Goal: Information Seeking & Learning: Learn about a topic

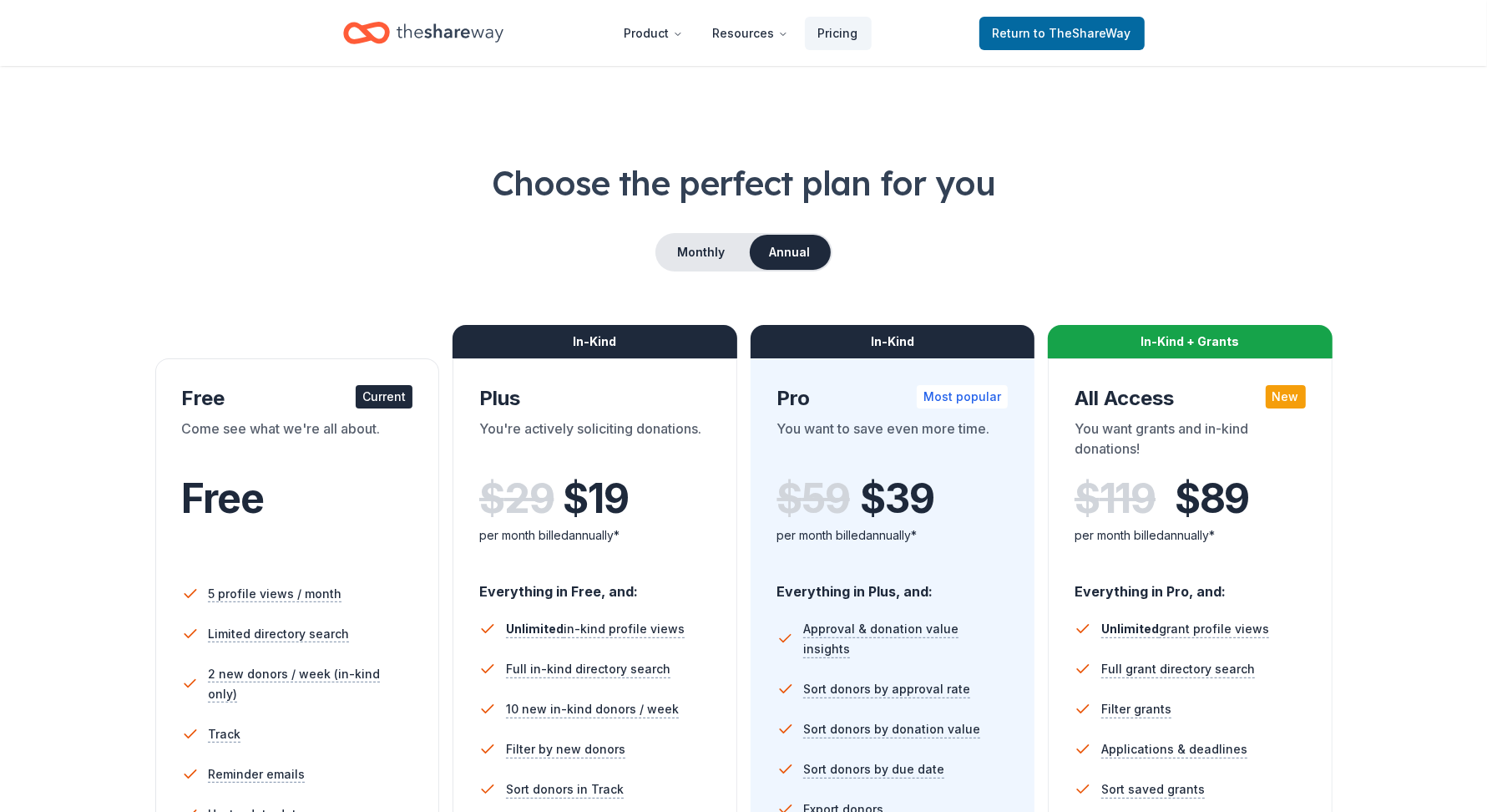
click at [350, 271] on div "Monthly Annual" at bounding box center [743, 253] width 1353 height 39
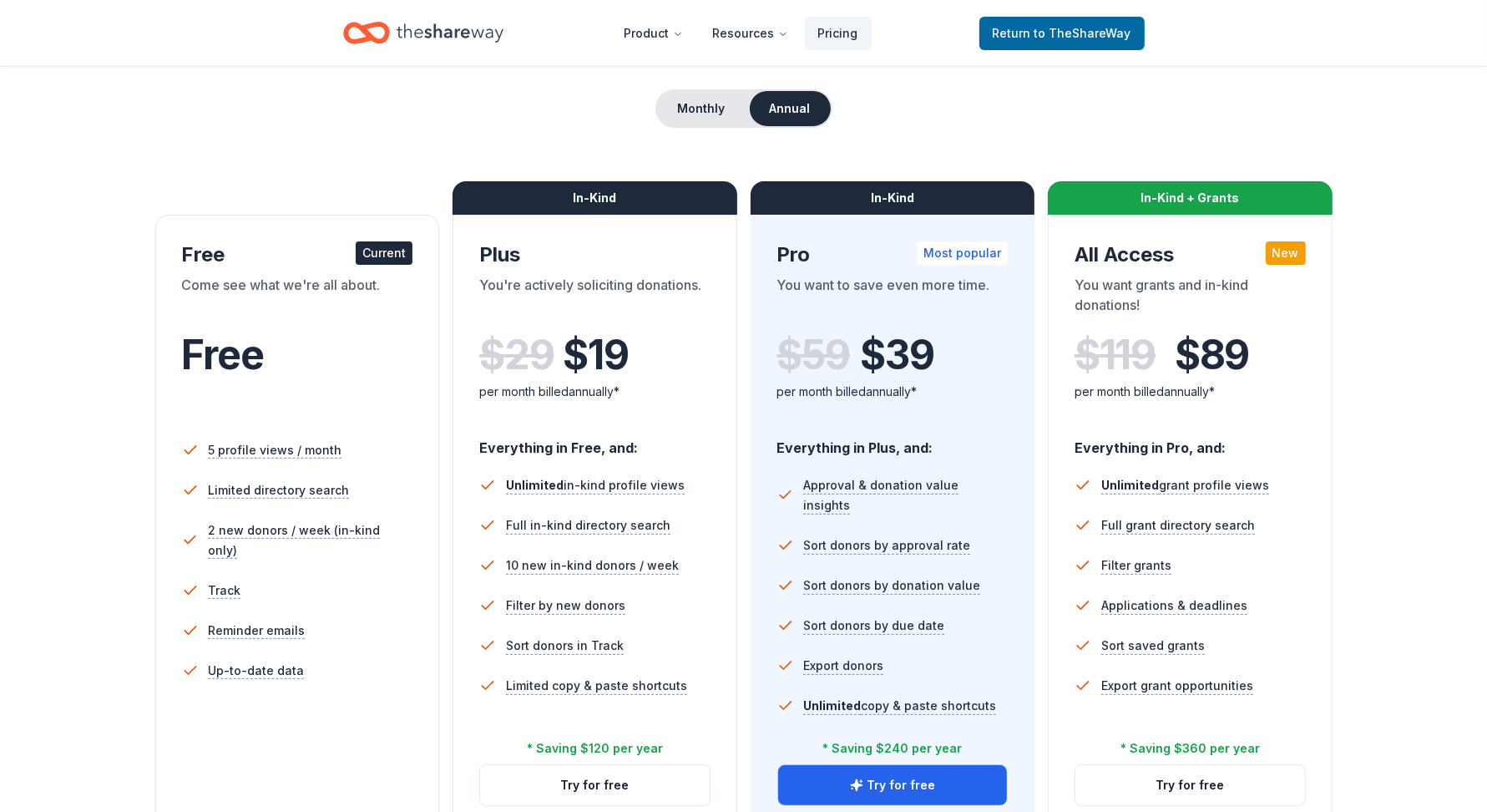
scroll to position [147, 0]
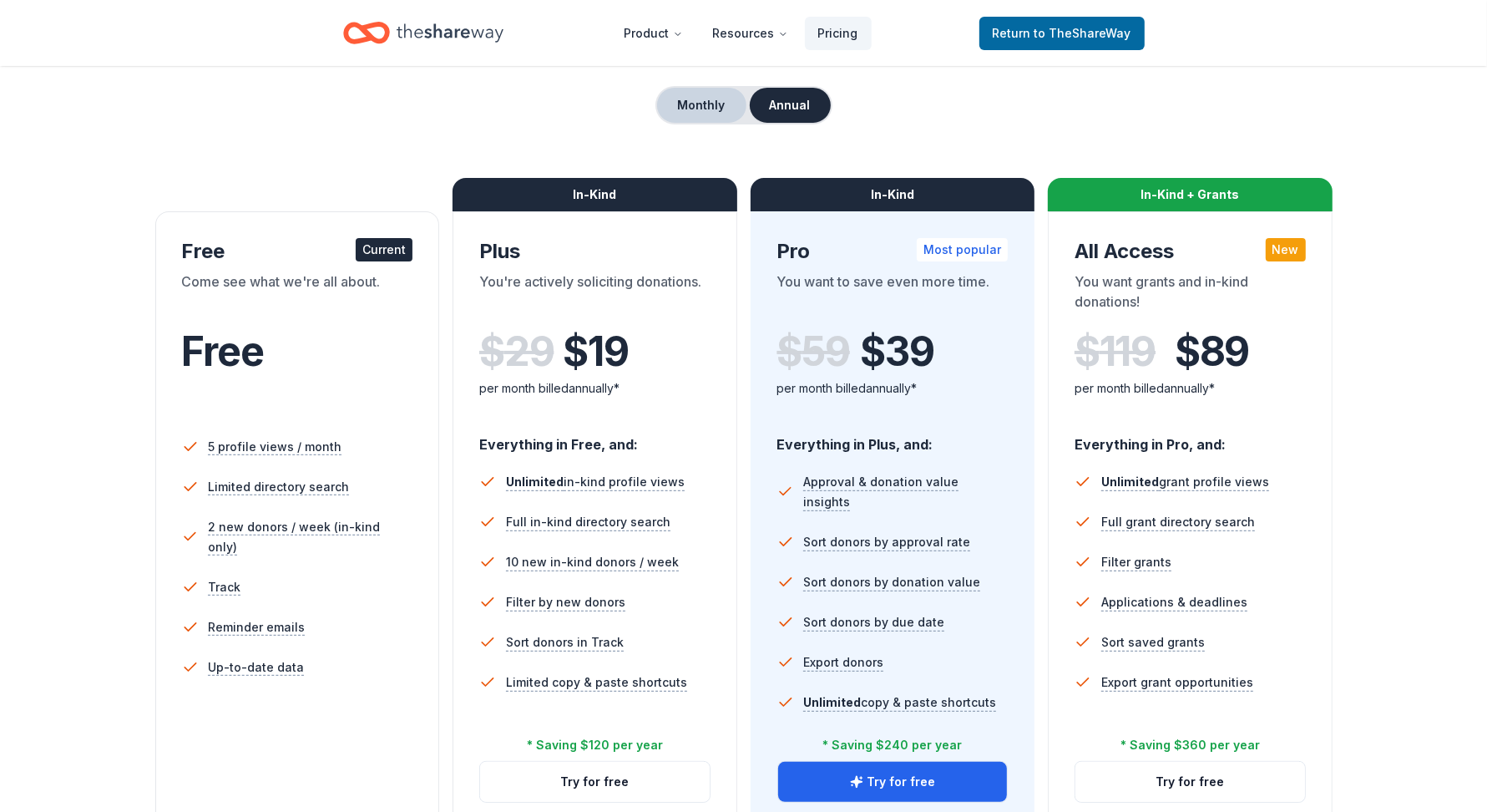
click at [705, 122] on button "Monthly" at bounding box center [702, 105] width 89 height 35
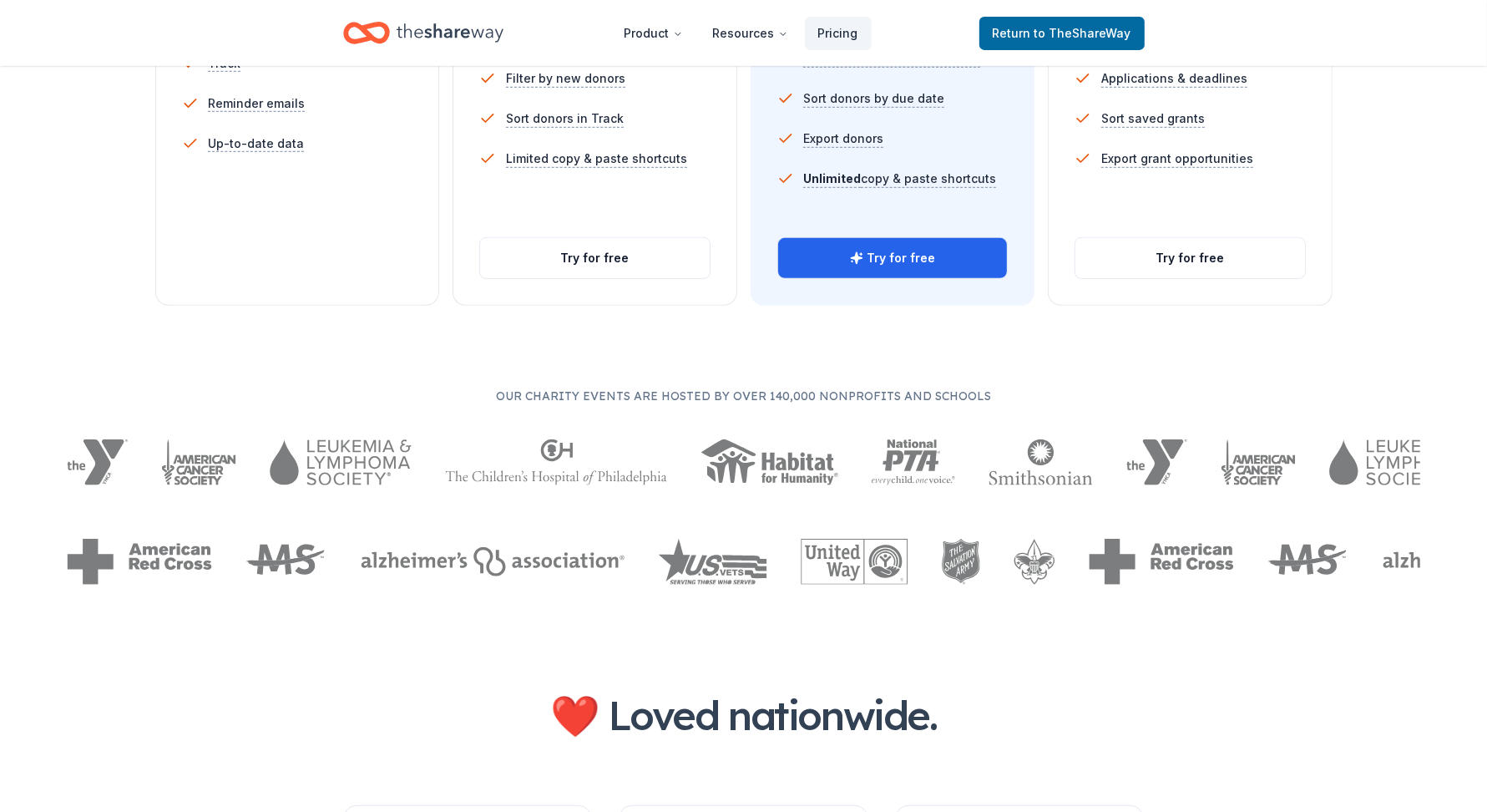
scroll to position [681, 0]
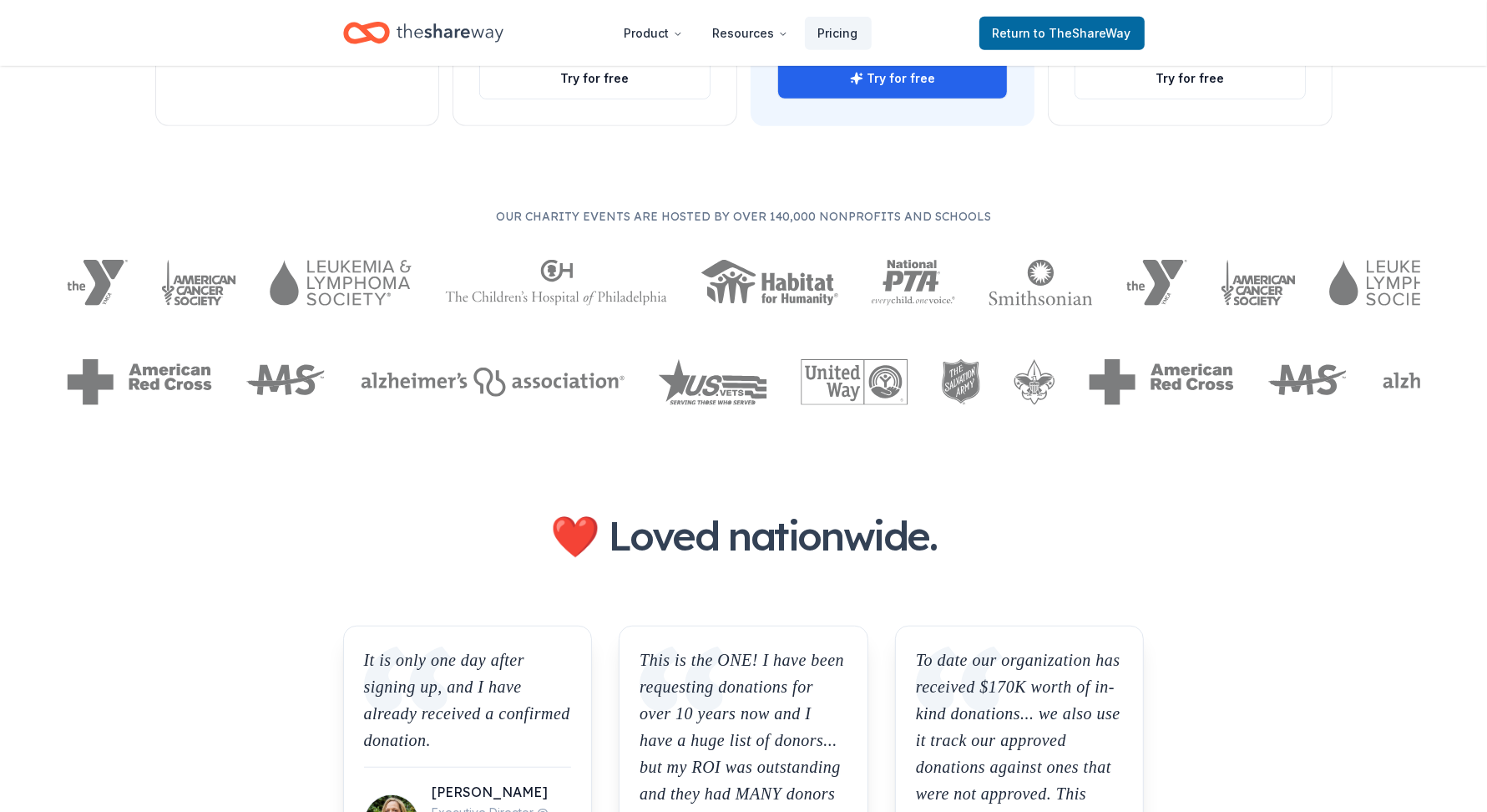
scroll to position [852, 0]
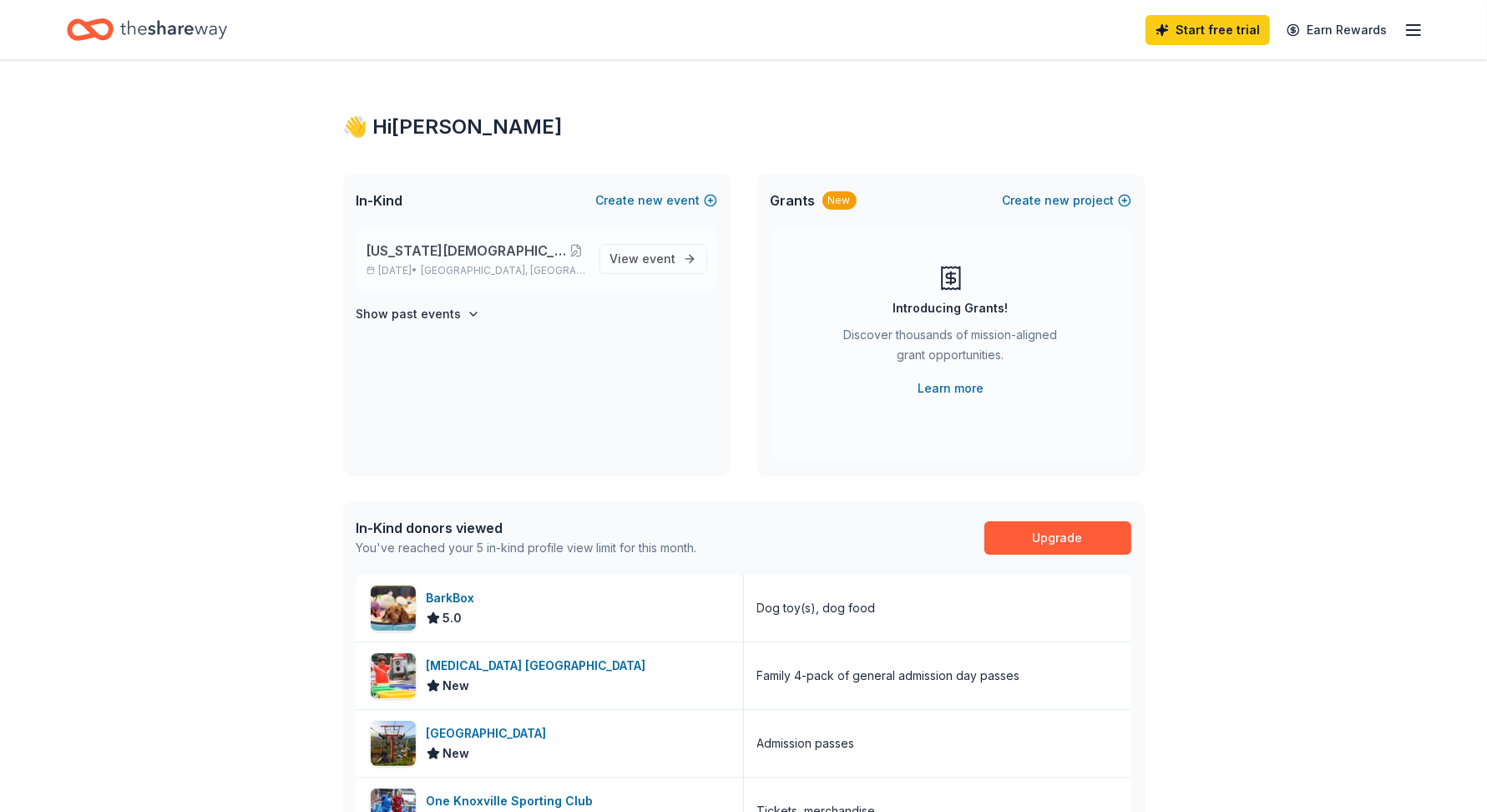
click at [505, 260] on span "Washington Presbyterian Church Fall Apple Festival" at bounding box center [466, 251] width 200 height 20
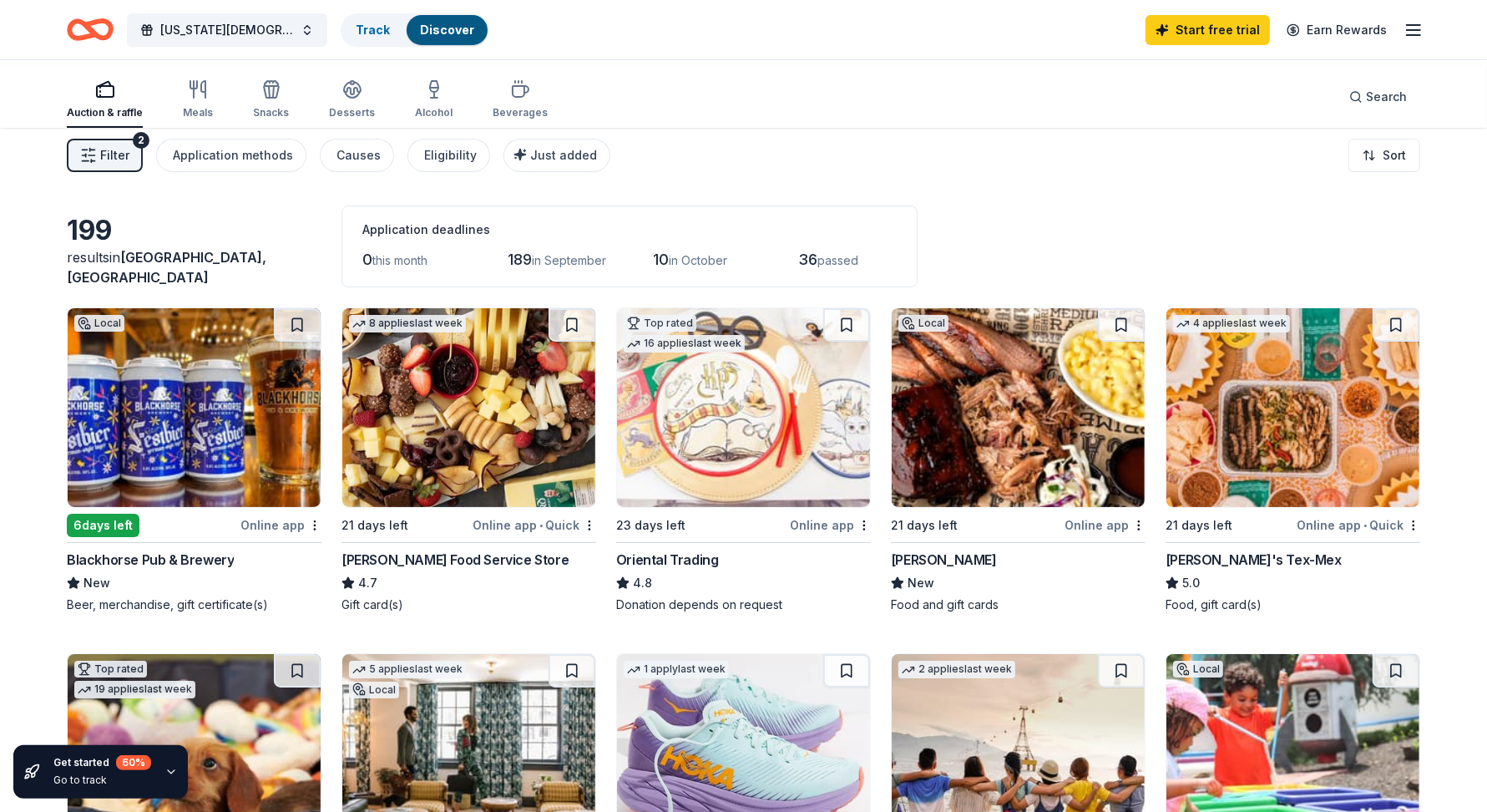
click at [129, 165] on span "Filter" at bounding box center [115, 155] width 29 height 20
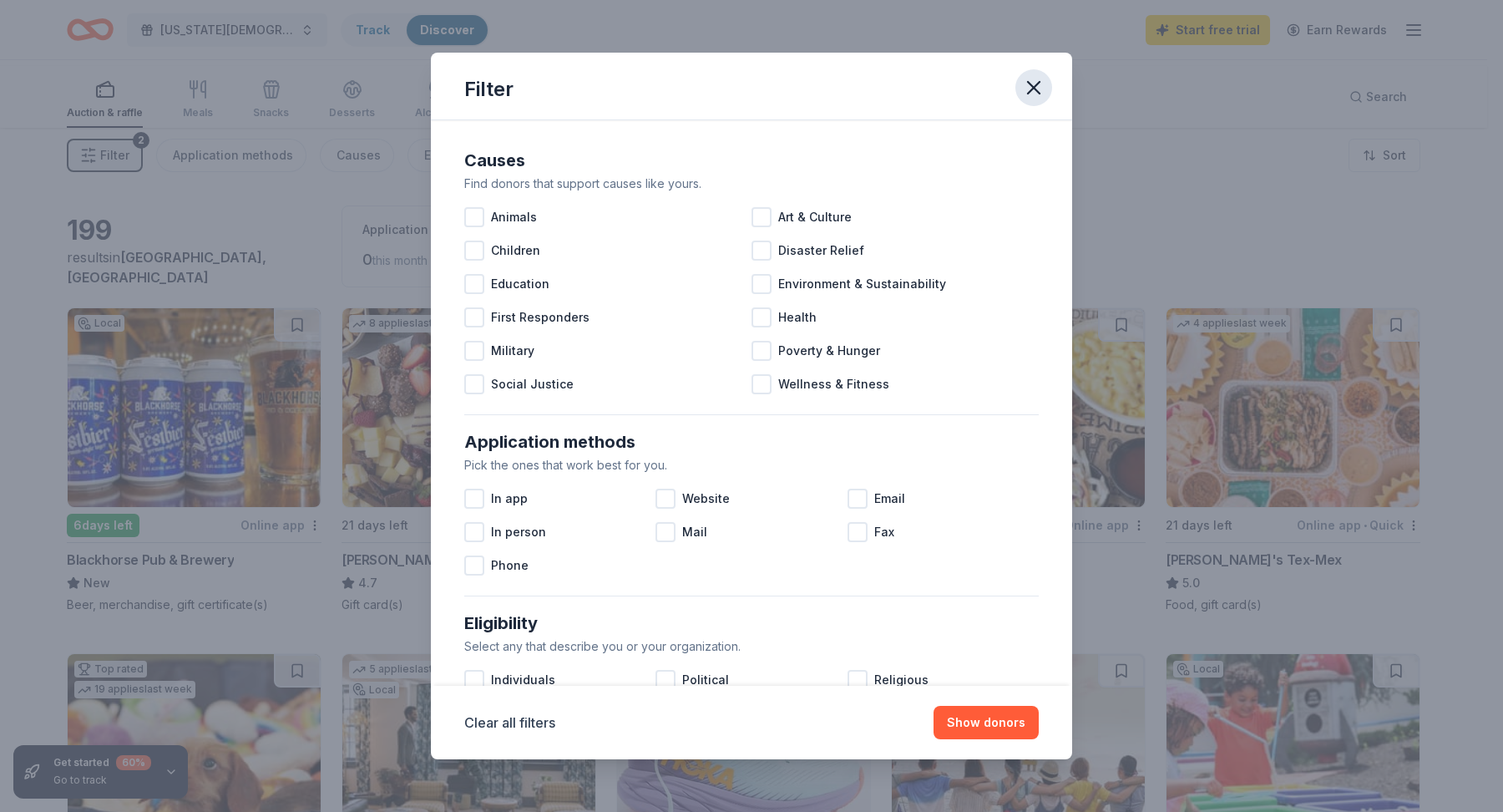
click at [1040, 93] on icon "button" at bounding box center [1034, 87] width 12 height 12
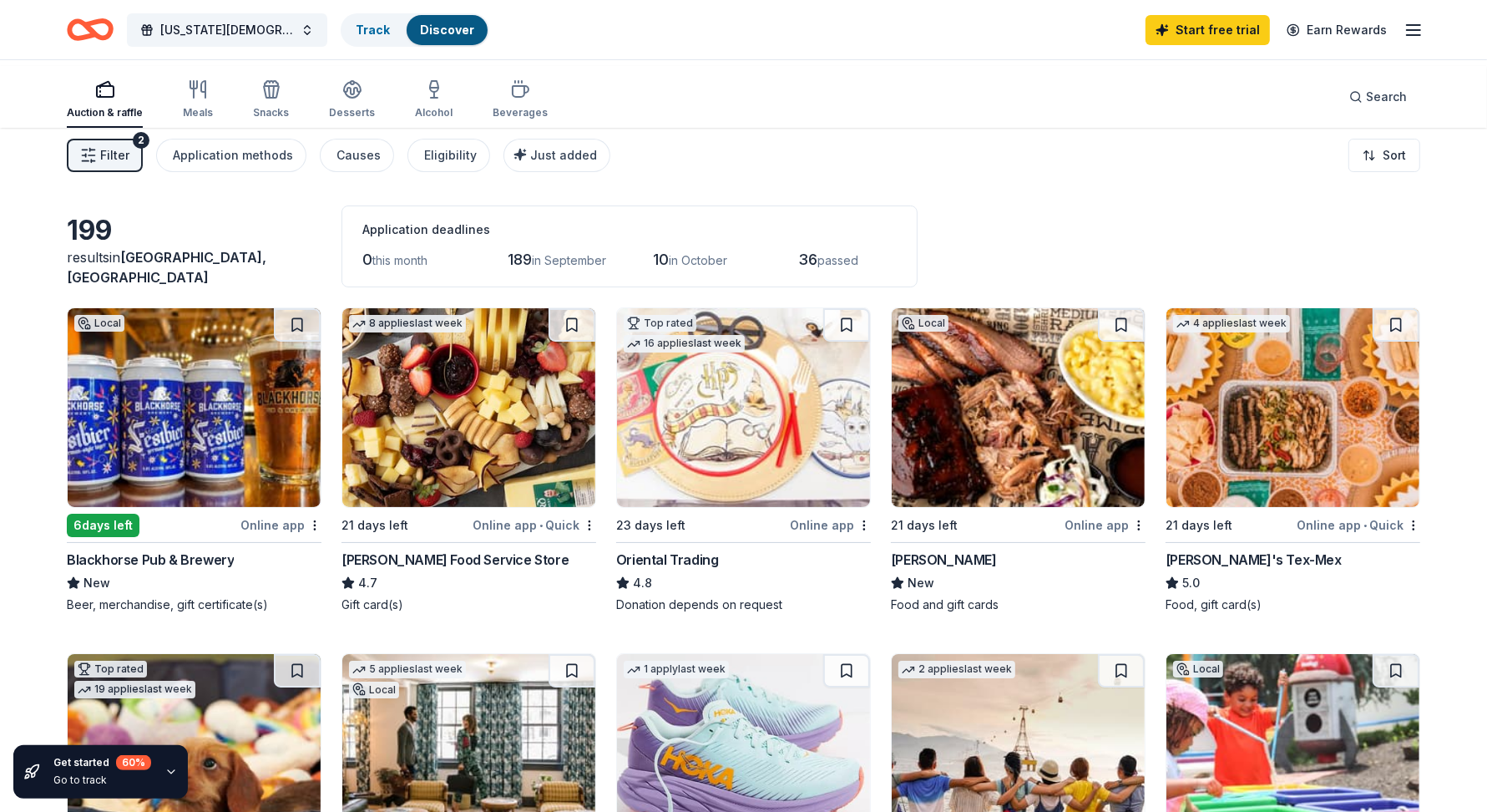
click at [293, 57] on div "Washington Presbyterian Church Fall Apple Festival Track Discover Start free tr…" at bounding box center [743, 29] width 1487 height 59
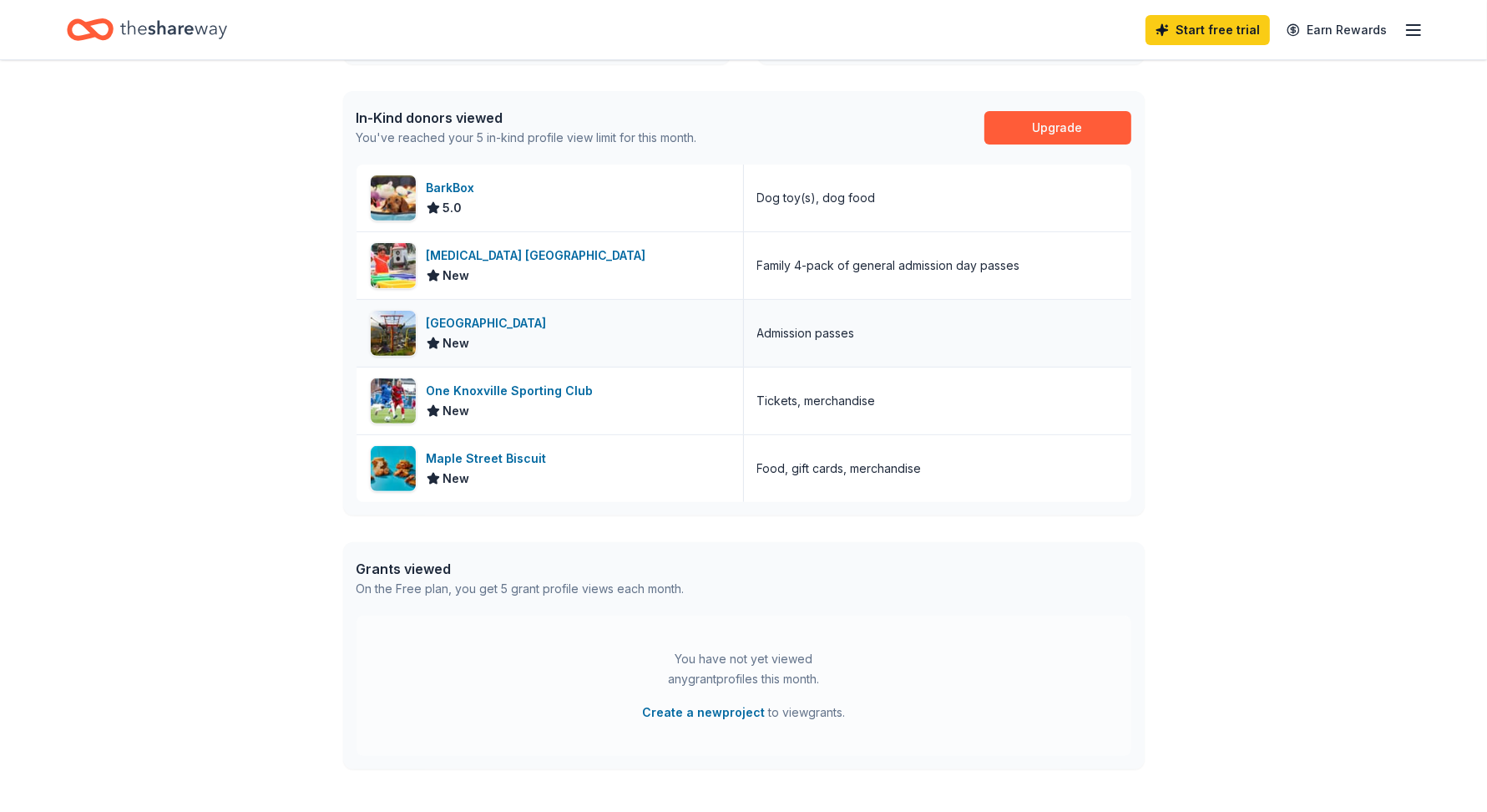
scroll to position [405, 0]
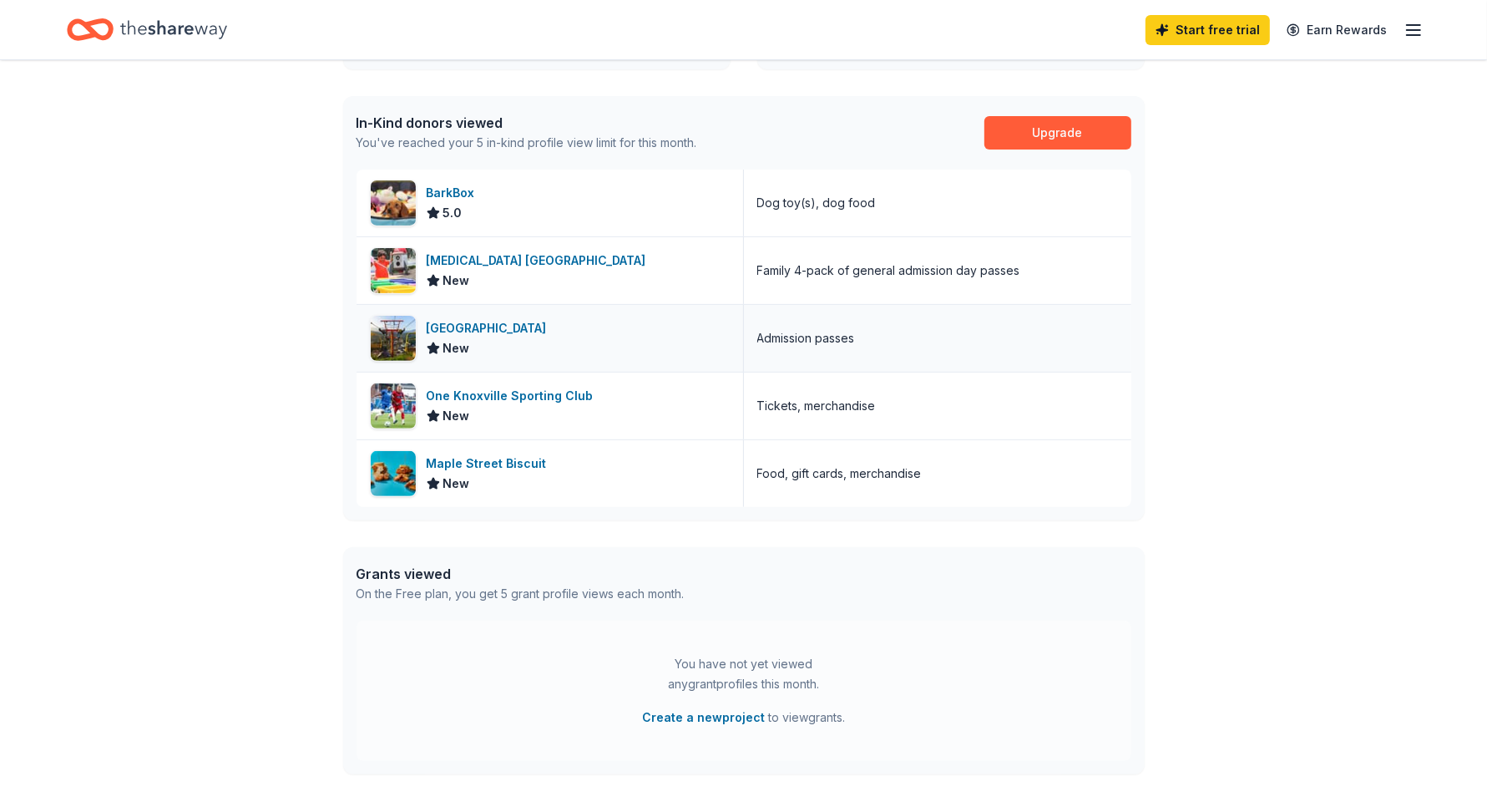
click at [531, 338] on div "Gatlinburg Skypark" at bounding box center [490, 328] width 127 height 20
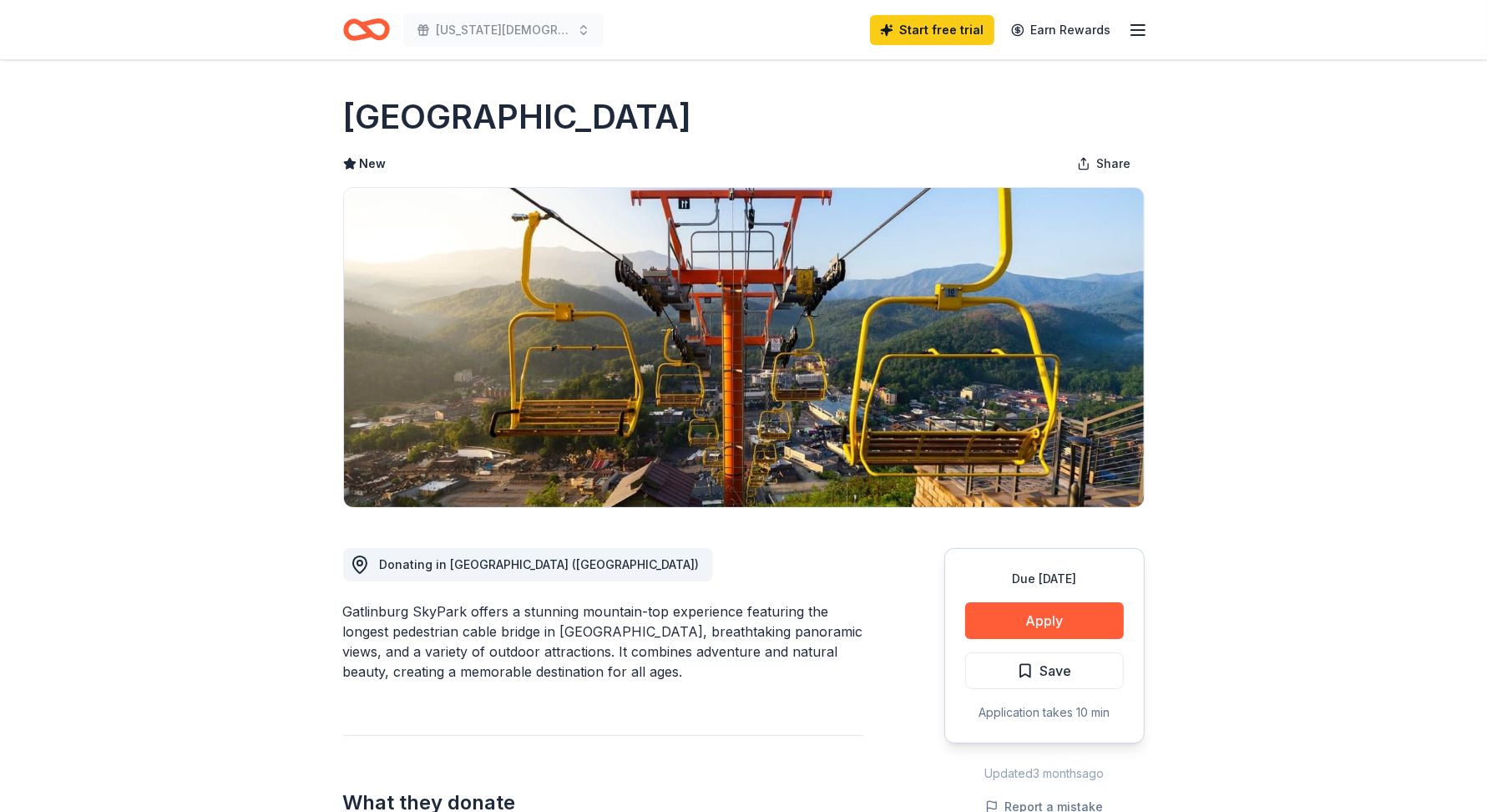
click at [876, 140] on div "Gatlinburg Skypark" at bounding box center [743, 117] width 801 height 47
click at [426, 140] on h1 "[GEOGRAPHIC_DATA]" at bounding box center [517, 117] width 349 height 47
click at [897, 140] on div "[GEOGRAPHIC_DATA]" at bounding box center [743, 117] width 801 height 47
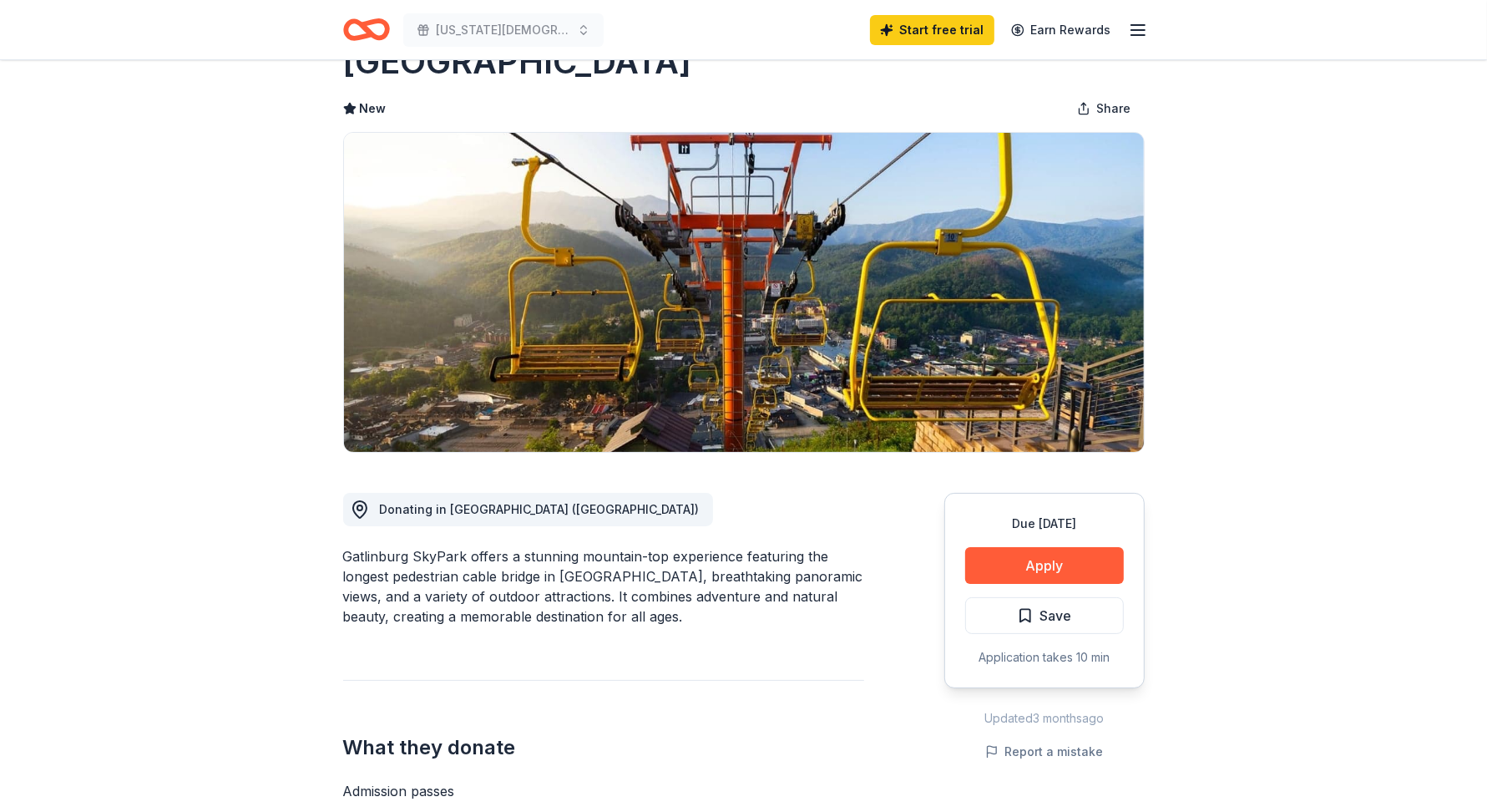
scroll to position [56, 0]
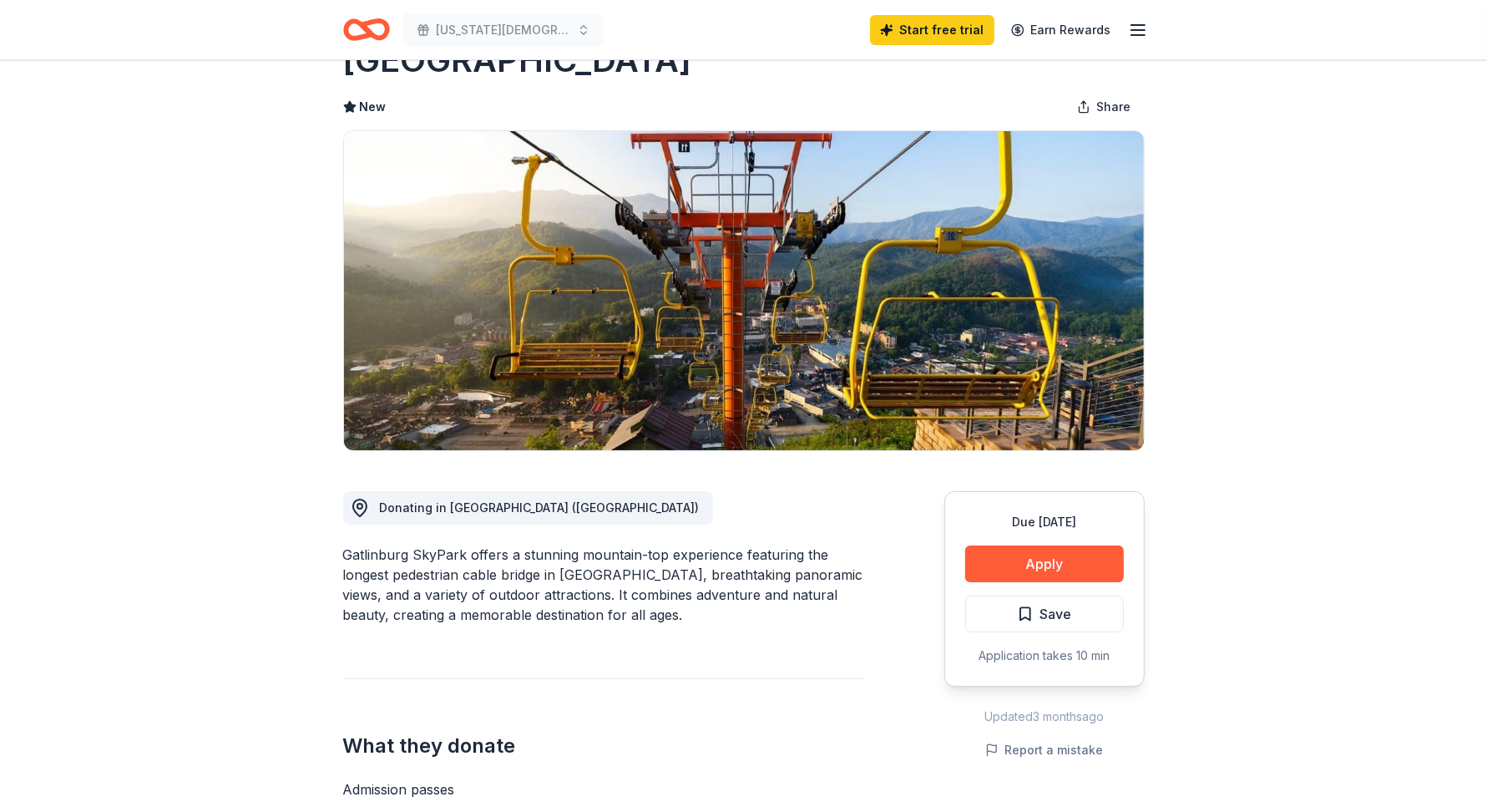
click at [1128, 37] on icon "button" at bounding box center [1137, 30] width 20 height 20
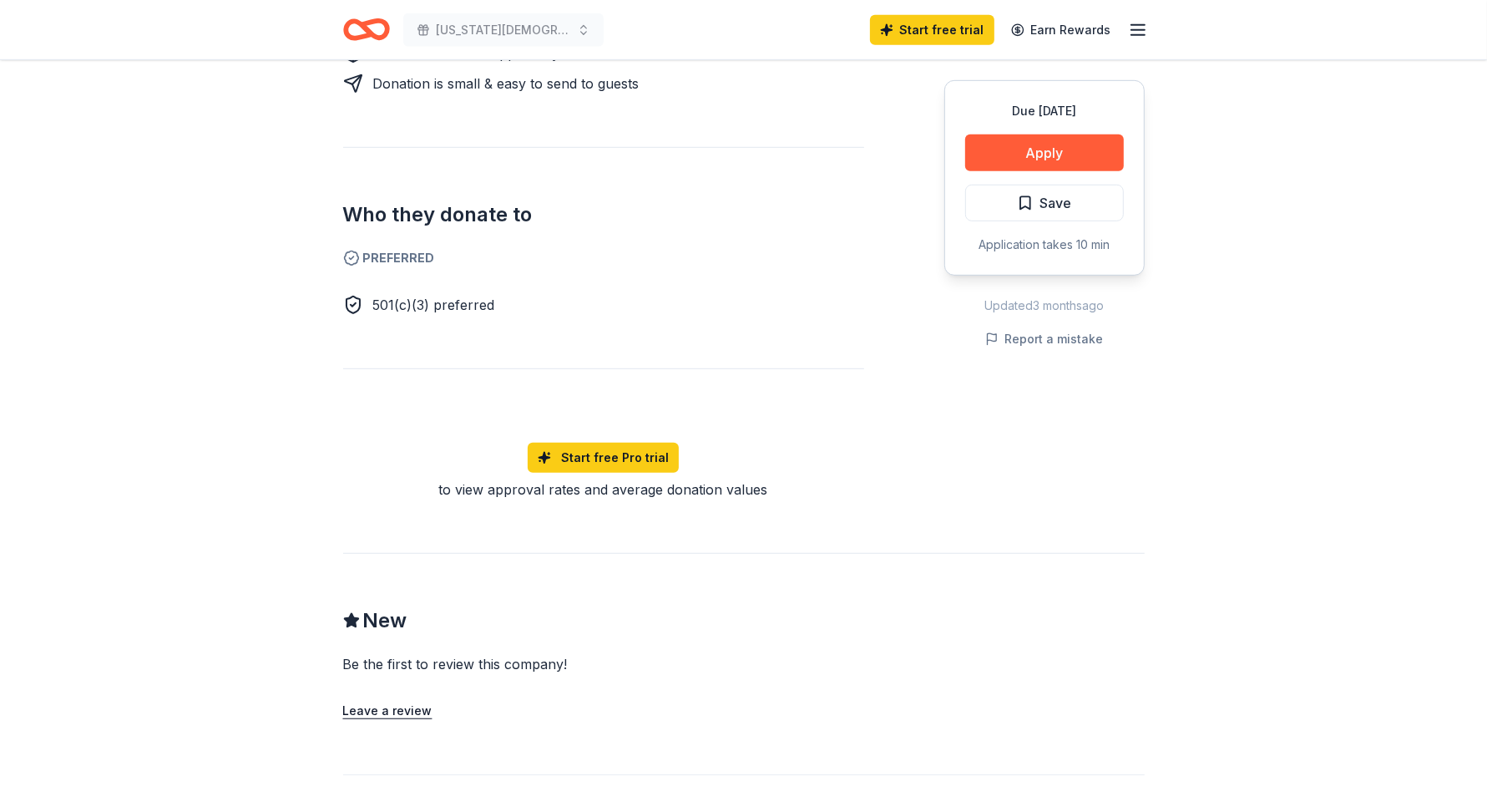
scroll to position [864, 0]
click at [637, 317] on div "Who they donate to Preferred 501(c)(3) preferred" at bounding box center [603, 232] width 521 height 168
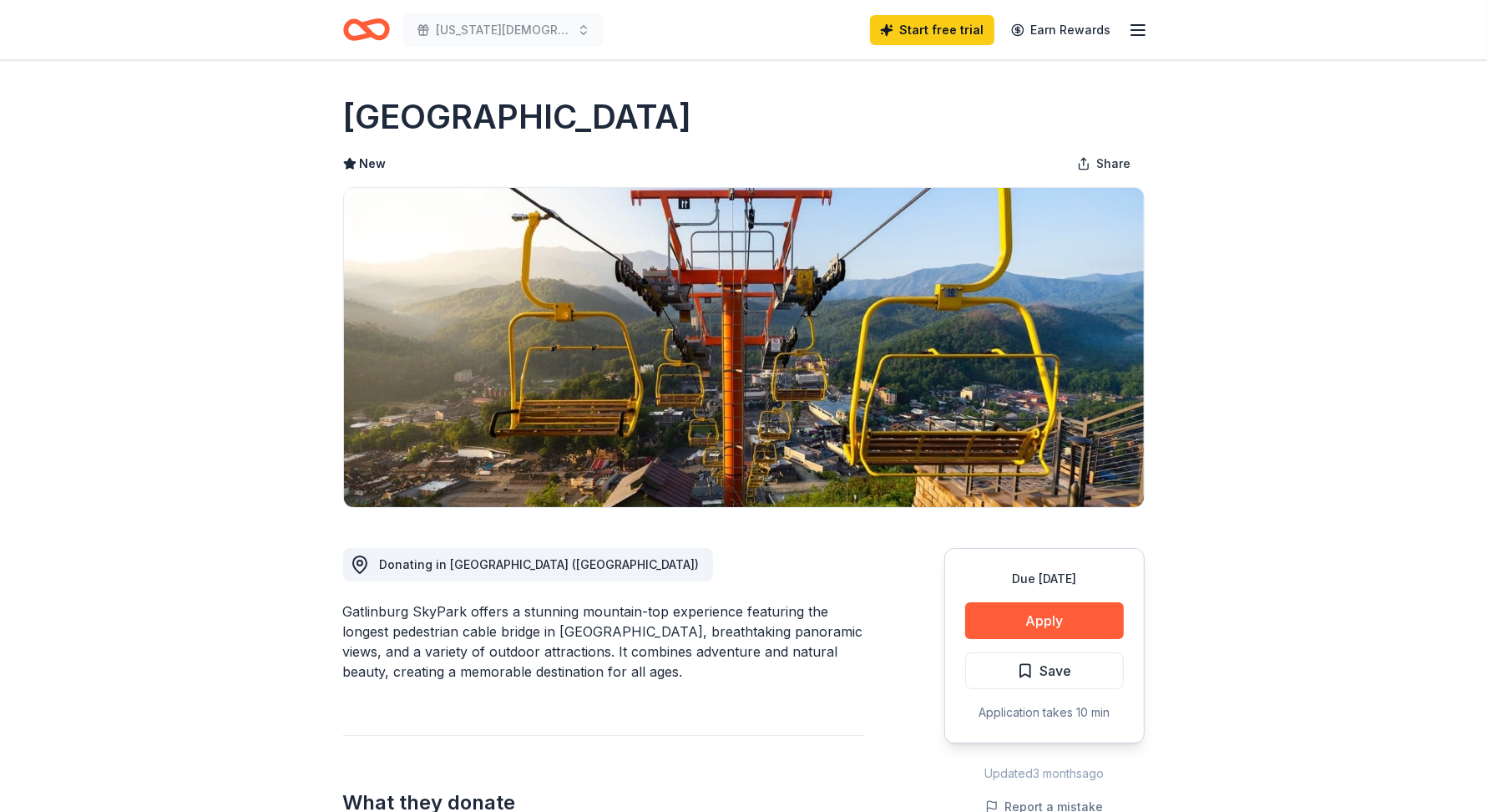
scroll to position [4, 0]
